Goal: Information Seeking & Learning: Learn about a topic

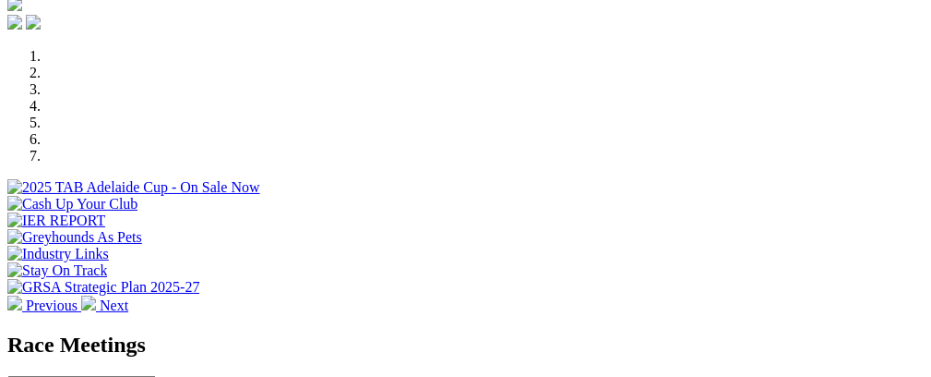
scroll to position [574, 0]
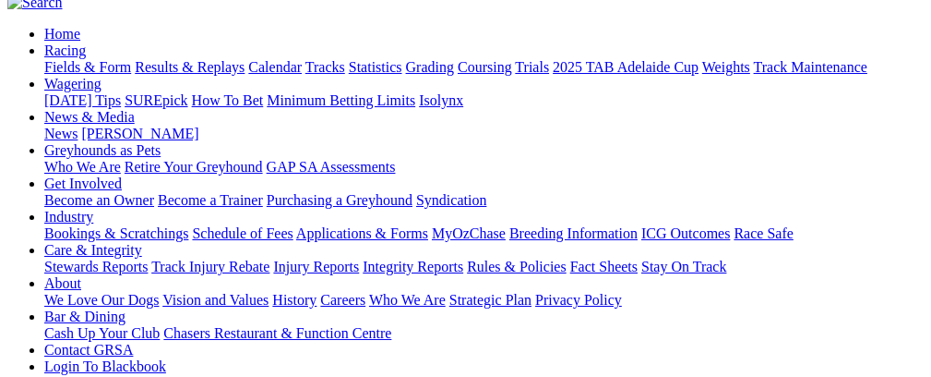
scroll to position [170, 0]
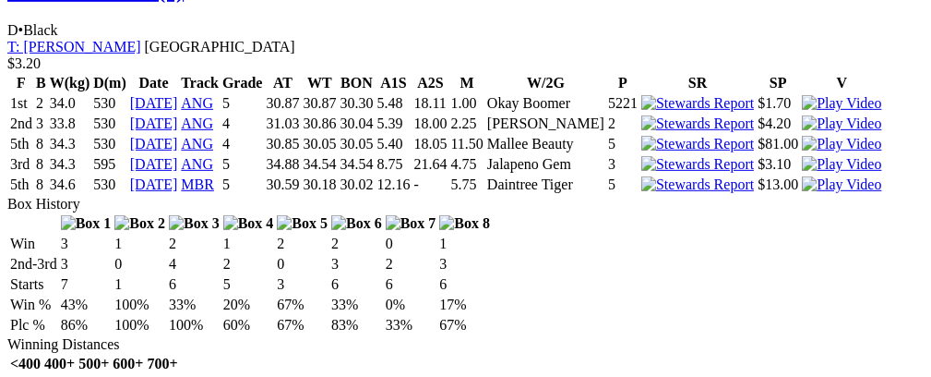
scroll to position [2152, 0]
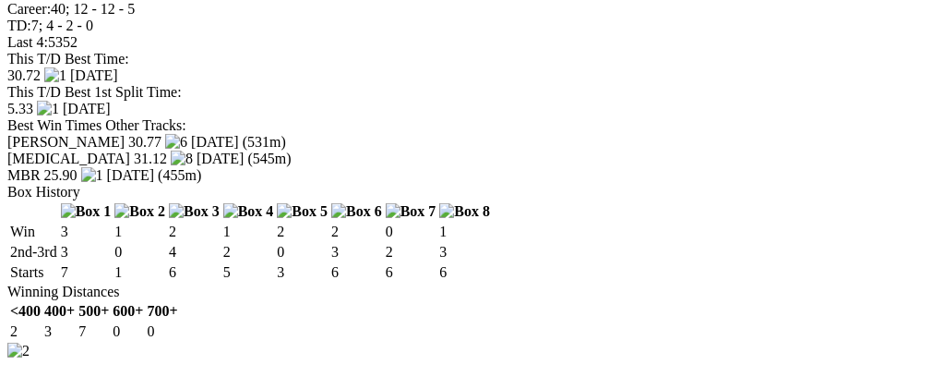
scroll to position [2562, 0]
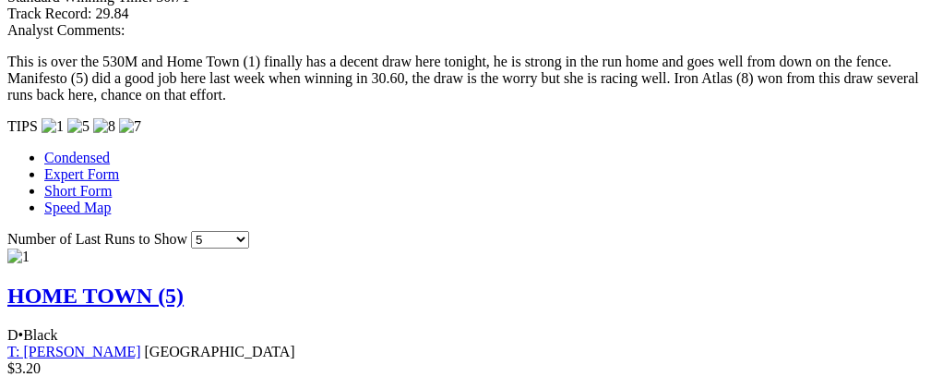
scroll to position [0, 0]
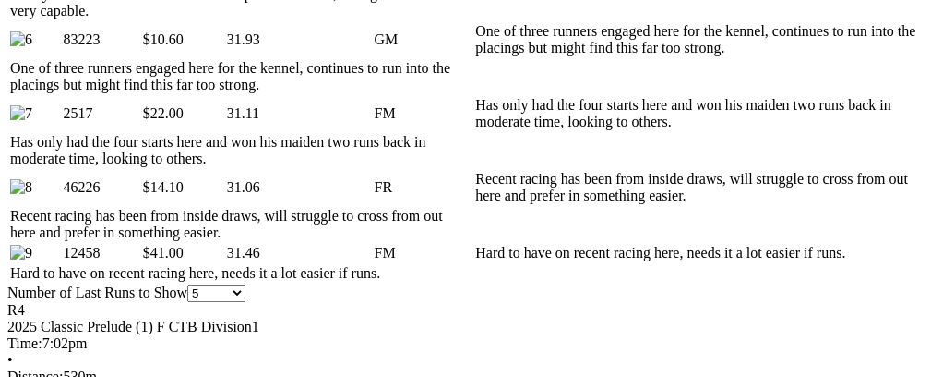
scroll to position [0, 59]
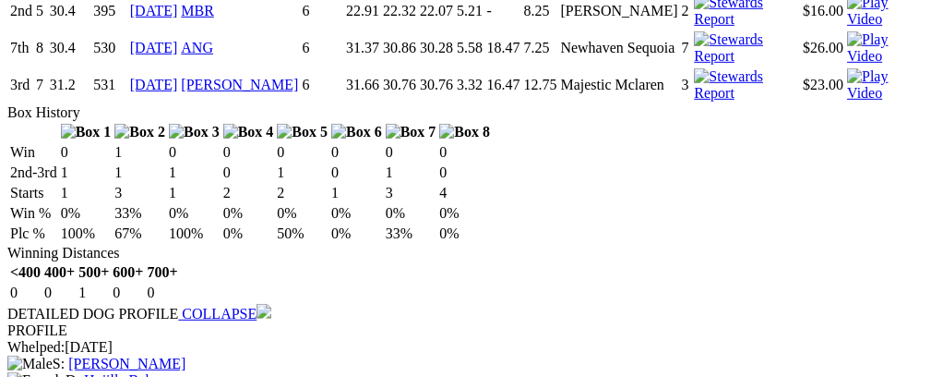
scroll to position [2553, 0]
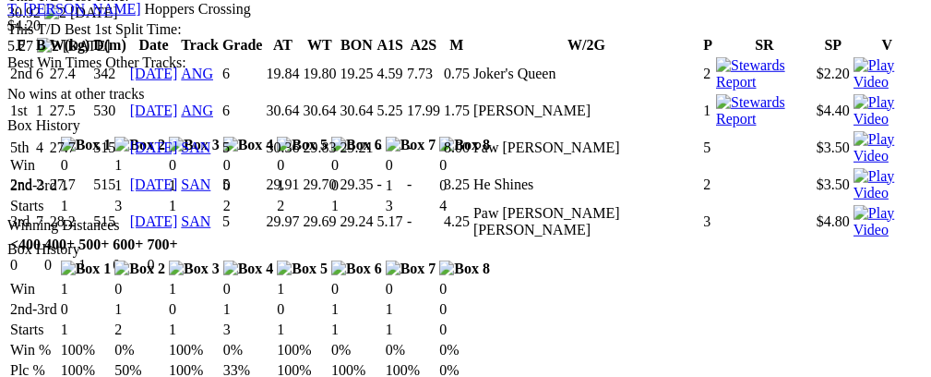
scroll to position [3065, 0]
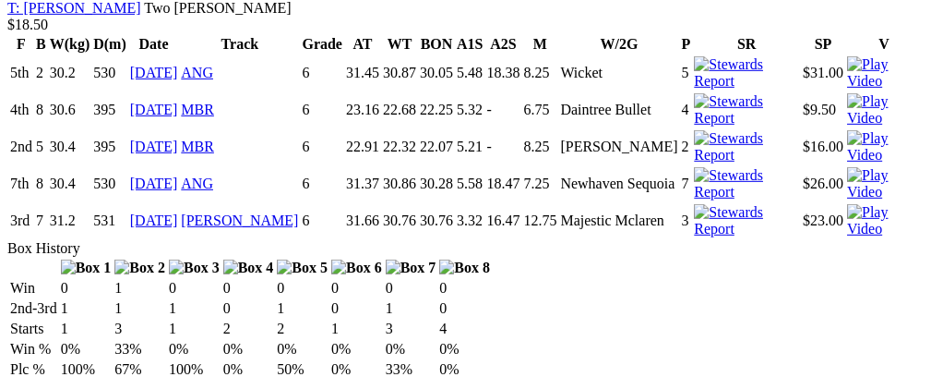
scroll to position [0, 54]
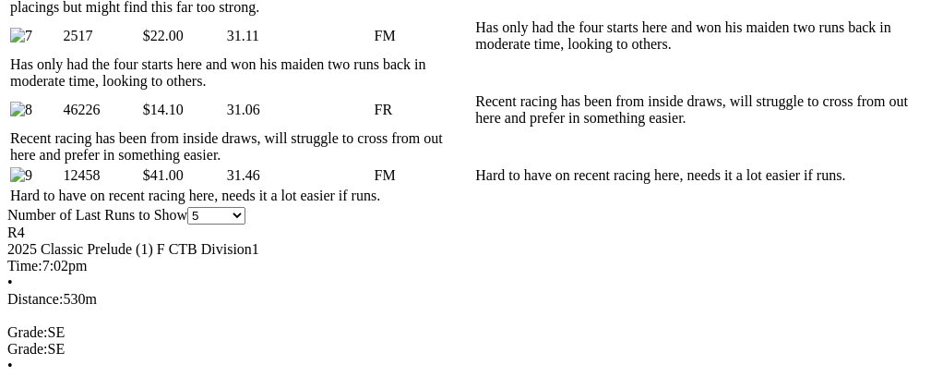
scroll to position [0, 59]
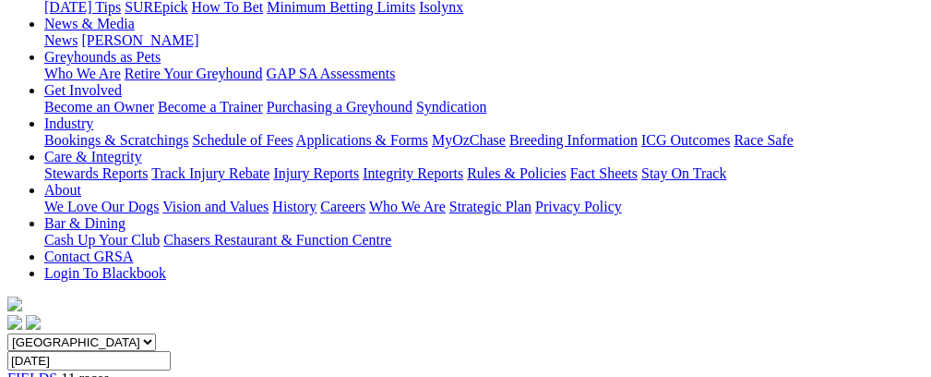
scroll to position [0, 0]
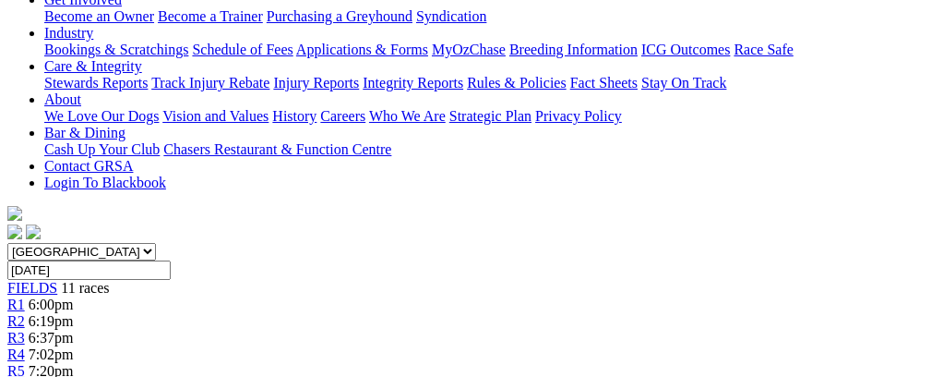
scroll to position [50, 0]
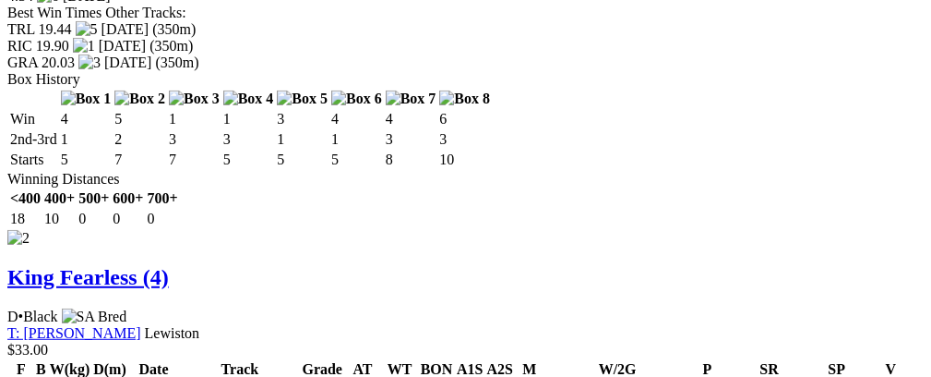
scroll to position [2740, 0]
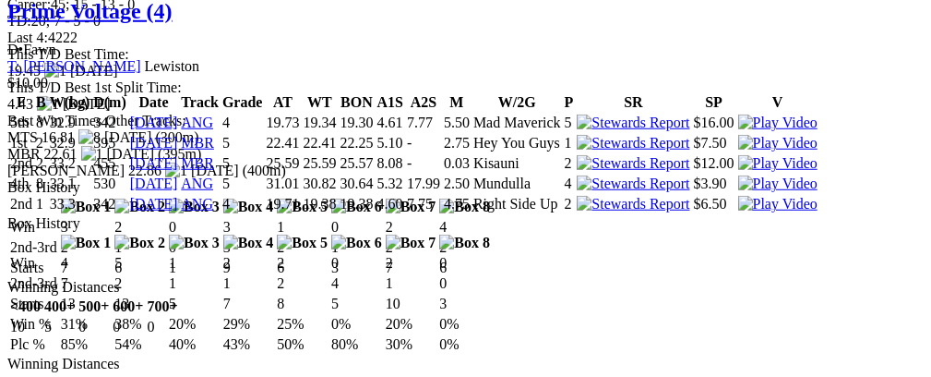
scroll to position [3355, 0]
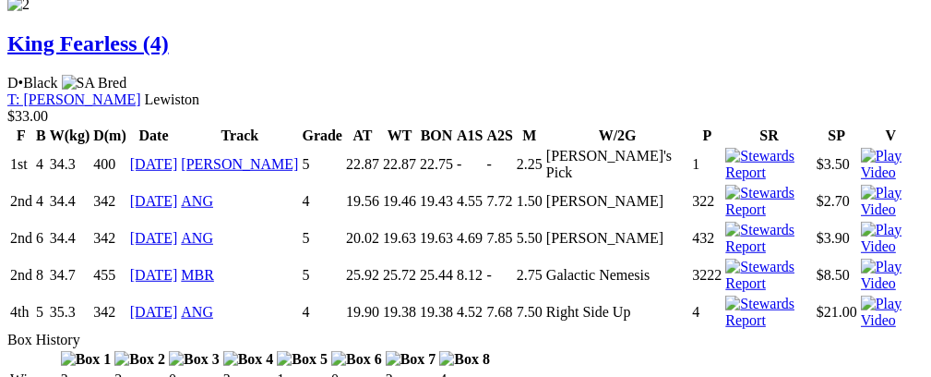
scroll to position [2740, 0]
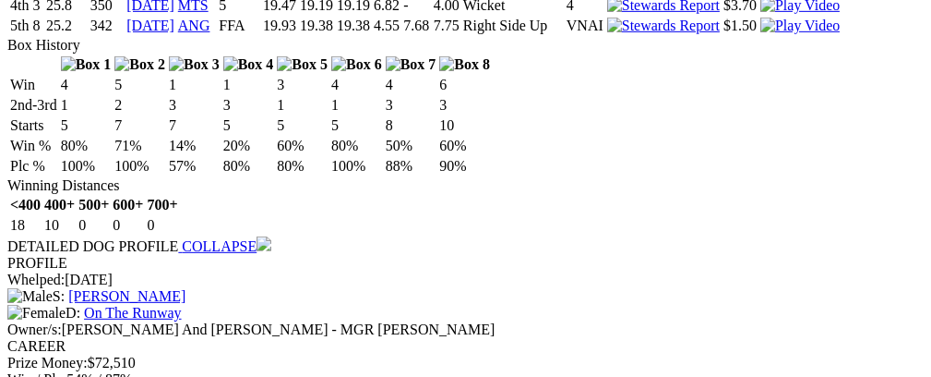
scroll to position [0, 0]
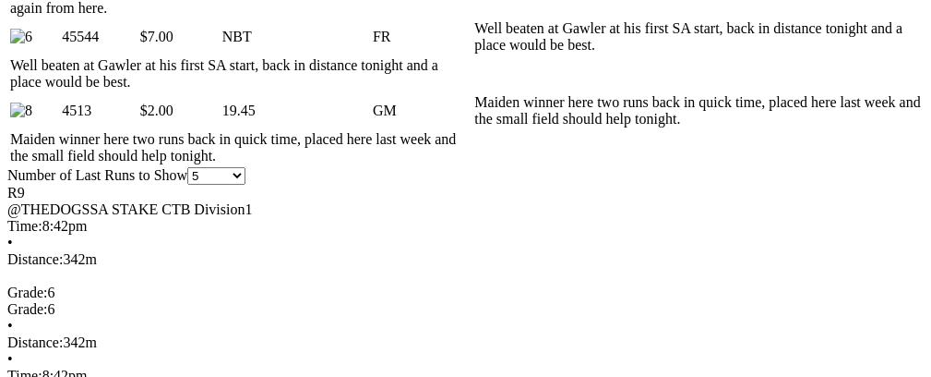
scroll to position [0, 53]
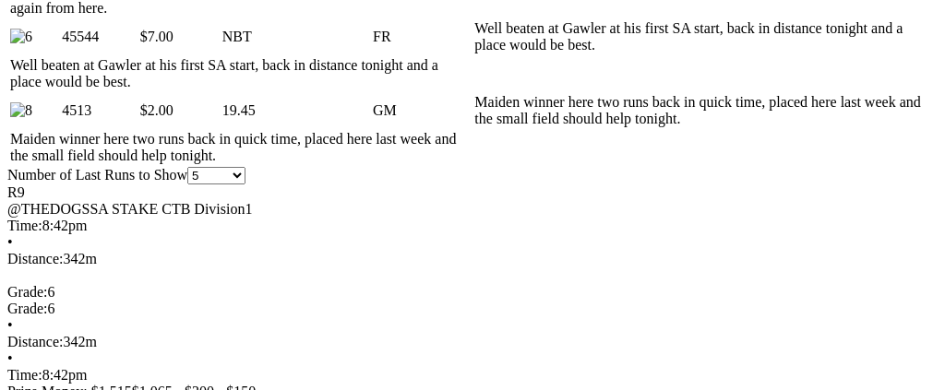
drag, startPoint x: 462, startPoint y: 366, endPoint x: 605, endPoint y: 378, distance: 143.6
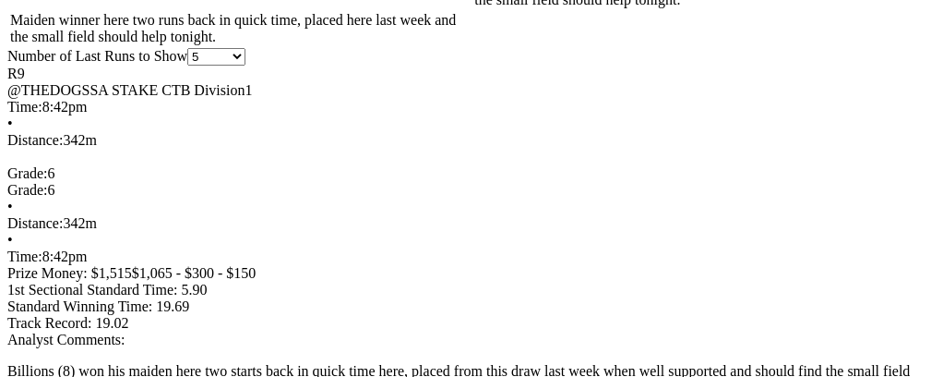
scroll to position [0, 0]
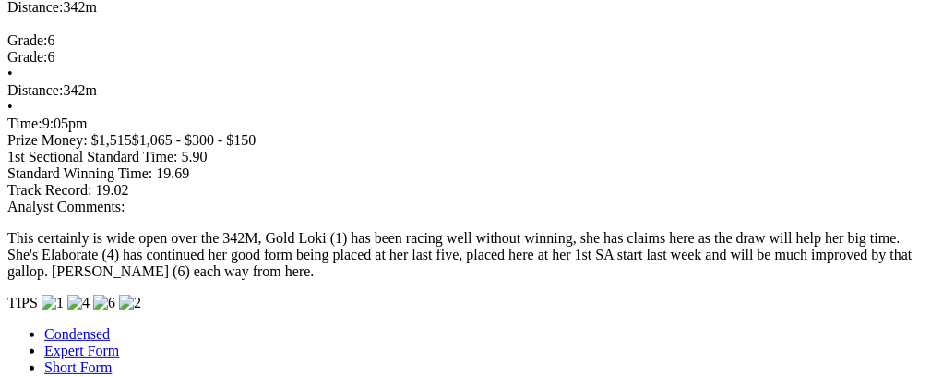
scroll to position [0, 66]
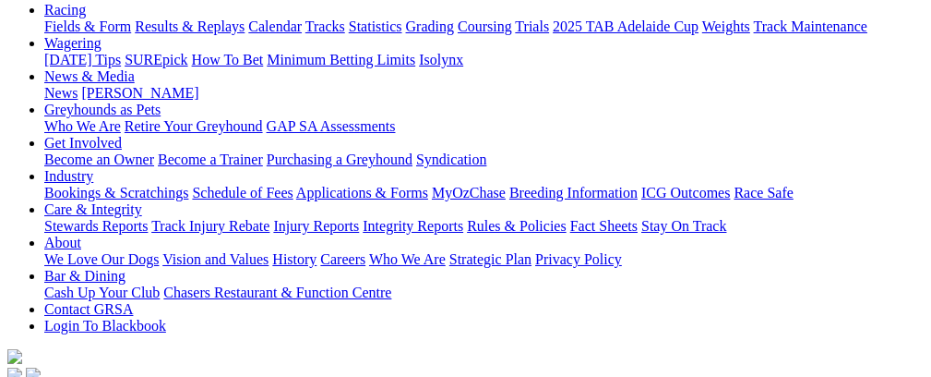
scroll to position [0, 0]
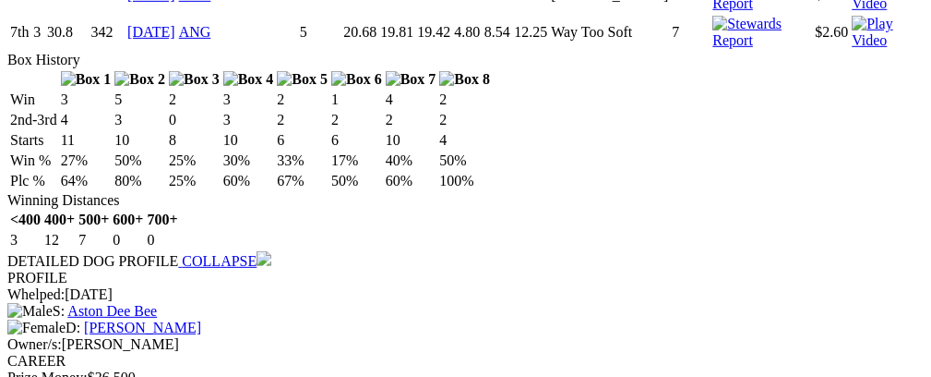
scroll to position [2060, 0]
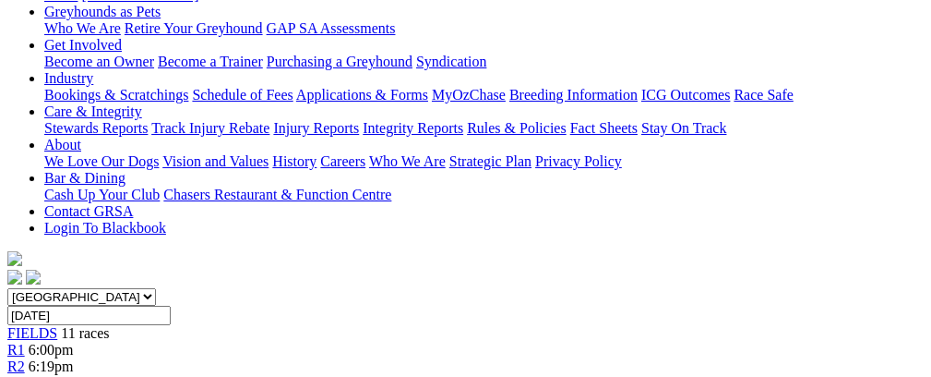
scroll to position [296, 0]
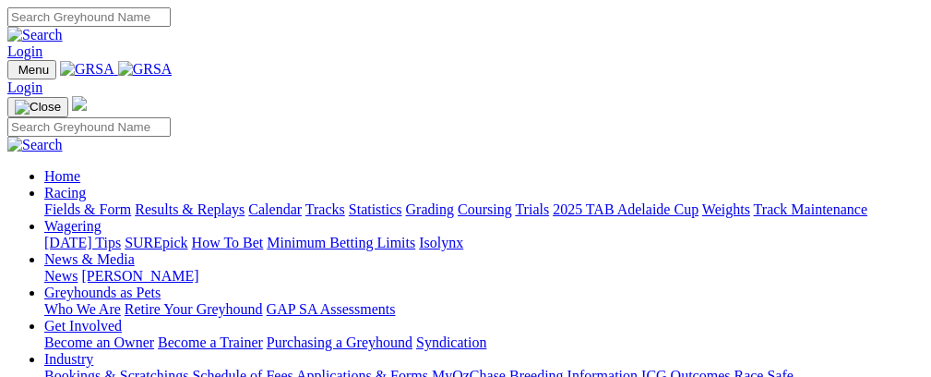
scroll to position [577, 0]
